Goal: Information Seeking & Learning: Learn about a topic

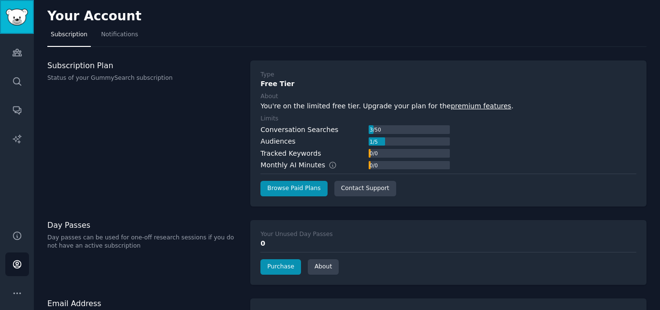
click at [16, 11] on img "Sidebar" at bounding box center [17, 17] width 22 height 17
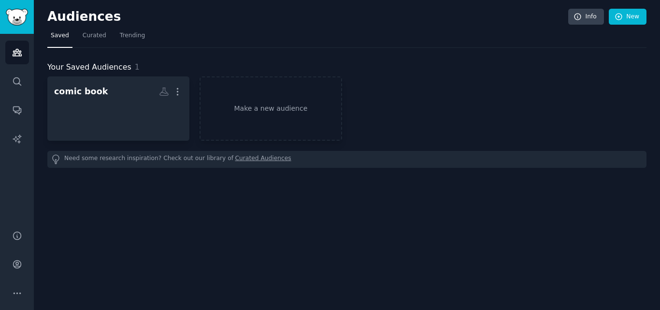
click at [159, 18] on h2 "Audiences" at bounding box center [307, 16] width 521 height 15
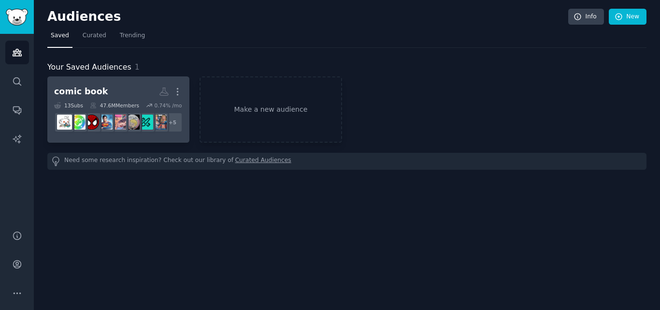
click at [121, 102] on div "47.6M Members" at bounding box center [114, 105] width 49 height 7
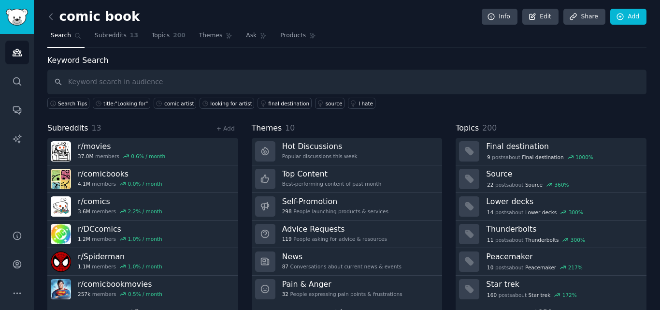
click at [174, 87] on input "text" at bounding box center [346, 82] width 599 height 25
click at [215, 82] on input "text" at bounding box center [346, 82] width 599 height 25
click at [214, 106] on div "looking for artist" at bounding box center [231, 103] width 42 height 7
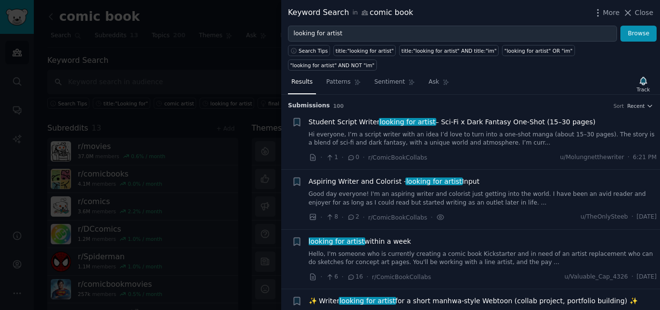
click at [344, 117] on span "Student Script Writer looking for artist – Sci-Fi x Dark Fantasy One-Shot (15–3…" at bounding box center [452, 122] width 287 height 10
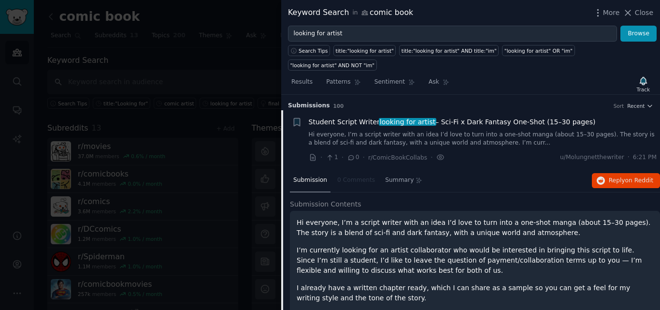
click at [350, 154] on icon at bounding box center [351, 157] width 9 height 7
drag, startPoint x: 641, startPoint y: 148, endPoint x: 630, endPoint y: 145, distance: 11.2
click at [630, 145] on li "Reddit text submission + Student Script Writer looking for artist – Sci-Fi x Da…" at bounding box center [470, 139] width 379 height 59
click at [610, 148] on li "Reddit text submission + Student Script Writer looking for artist – Sci-Fi x Da…" at bounding box center [470, 139] width 379 height 59
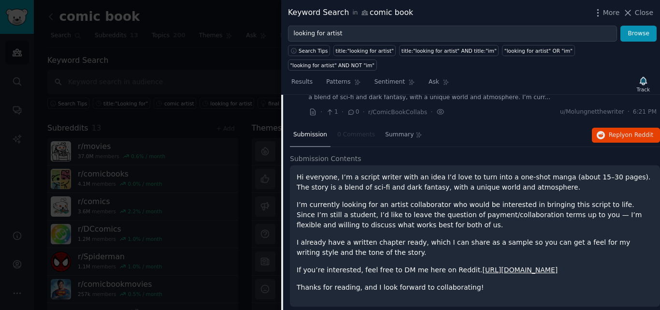
scroll to position [64, 0]
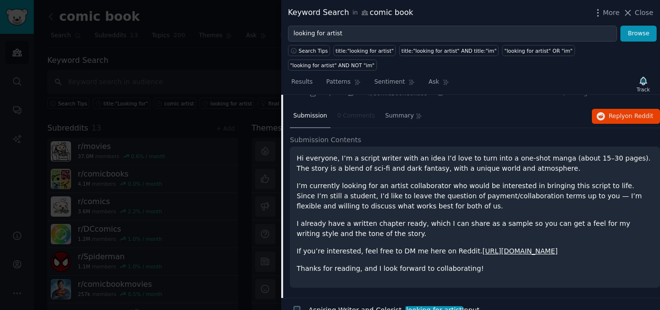
click at [413, 153] on p "Hi everyone, I’m a script writer with an idea I’d love to turn into a one-shot …" at bounding box center [475, 163] width 356 height 20
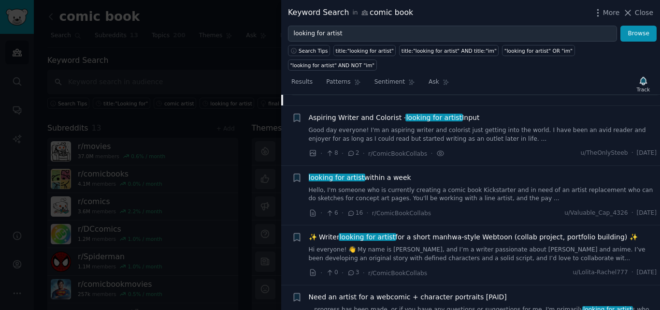
scroll to position [257, 0]
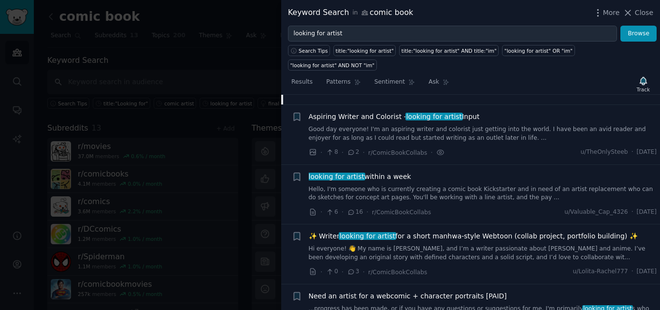
click at [339, 128] on link "Good day everyone! I'm an aspiring writer and colorist just getting into the wo…" at bounding box center [483, 133] width 348 height 17
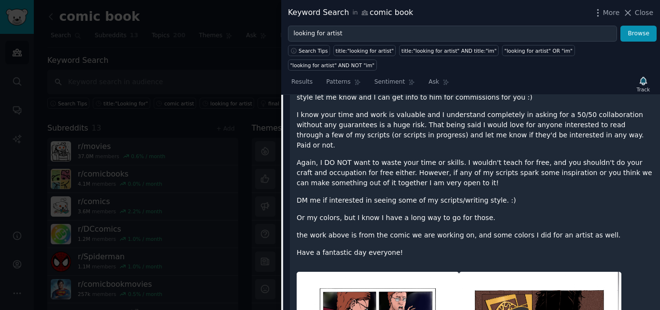
scroll to position [75, 0]
